Goal: Find specific page/section: Find specific page/section

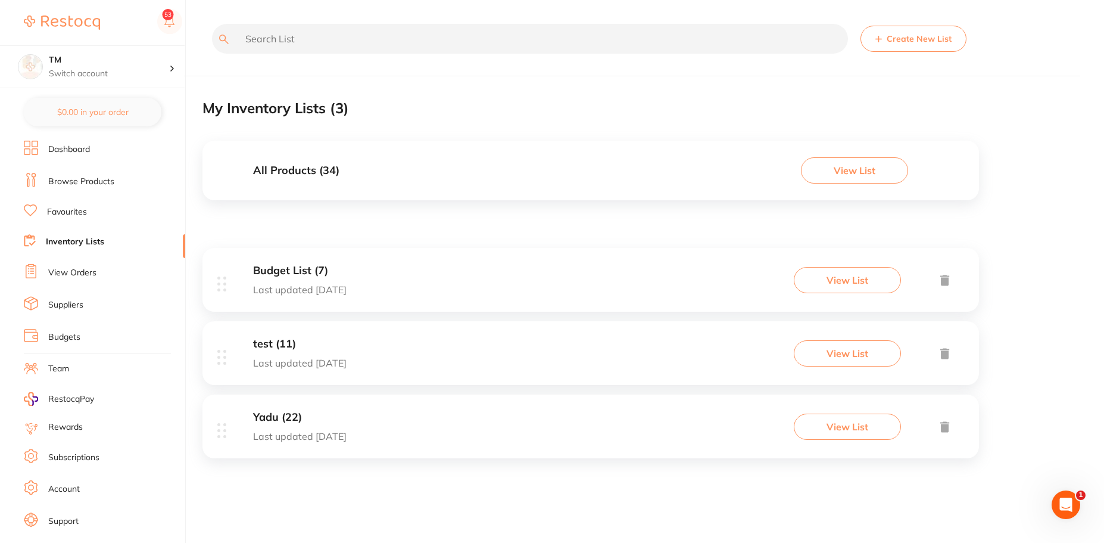
click at [847, 281] on button "View List" at bounding box center [847, 280] width 107 height 26
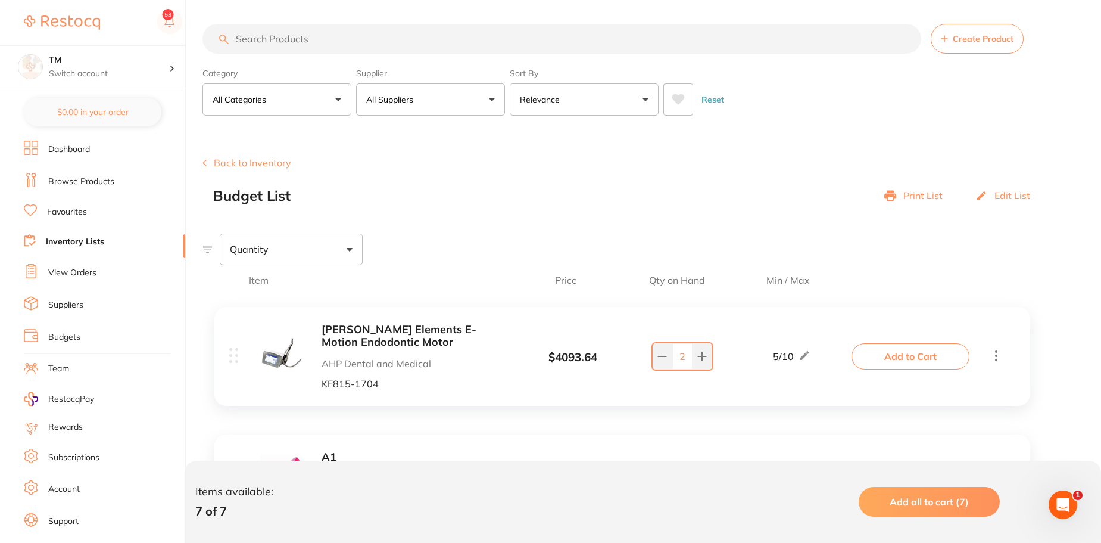
click at [933, 198] on p "Print List" at bounding box center [922, 195] width 39 height 11
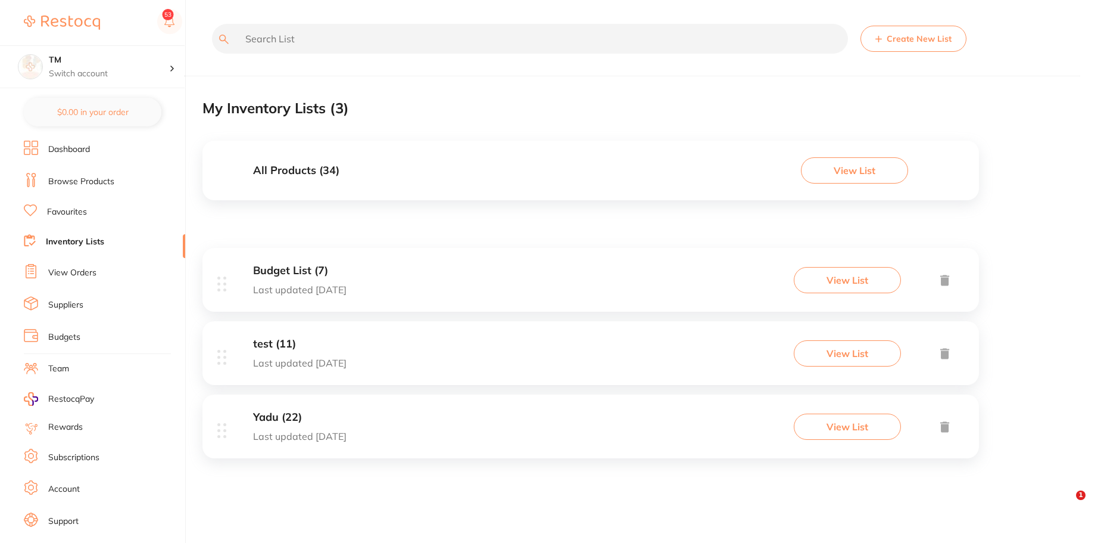
click at [839, 175] on button "View List" at bounding box center [854, 170] width 107 height 26
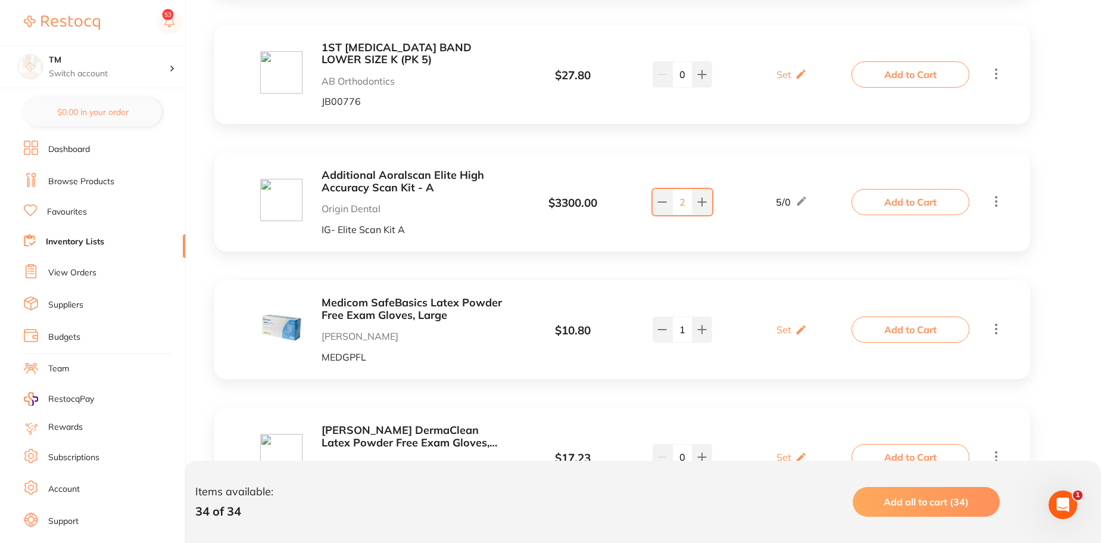
scroll to position [4047, 0]
